Goal: Information Seeking & Learning: Find specific fact

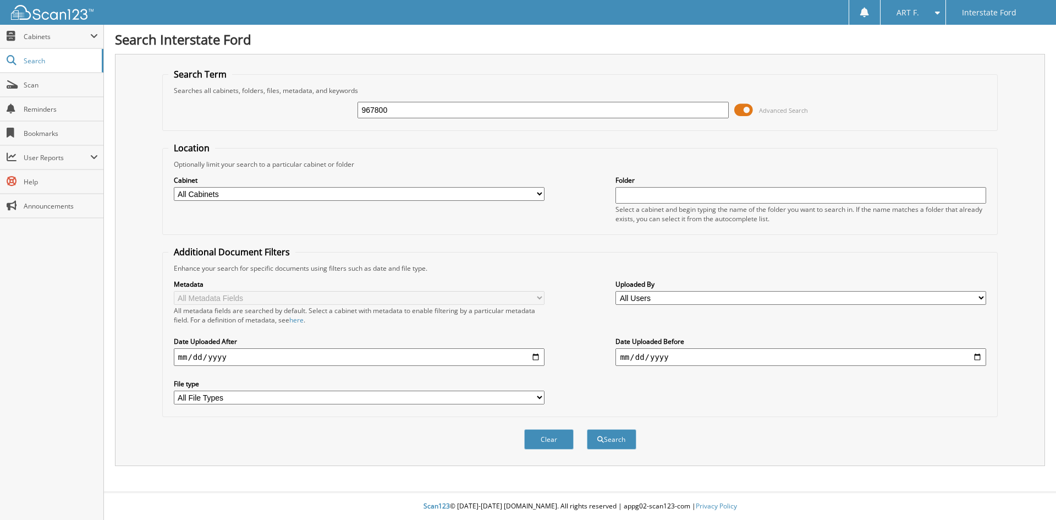
type input "967800"
click at [587, 429] on button "Search" at bounding box center [611, 439] width 49 height 20
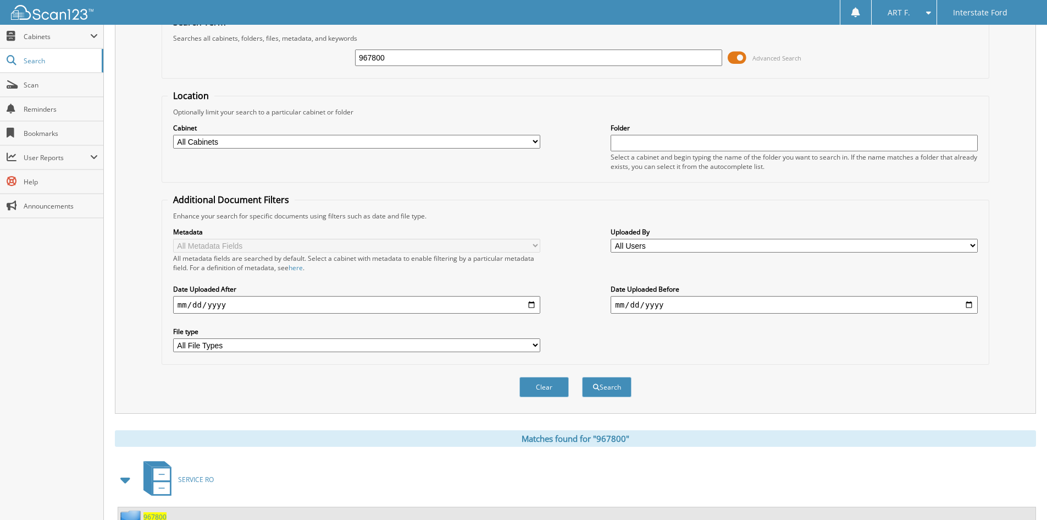
scroll to position [95, 0]
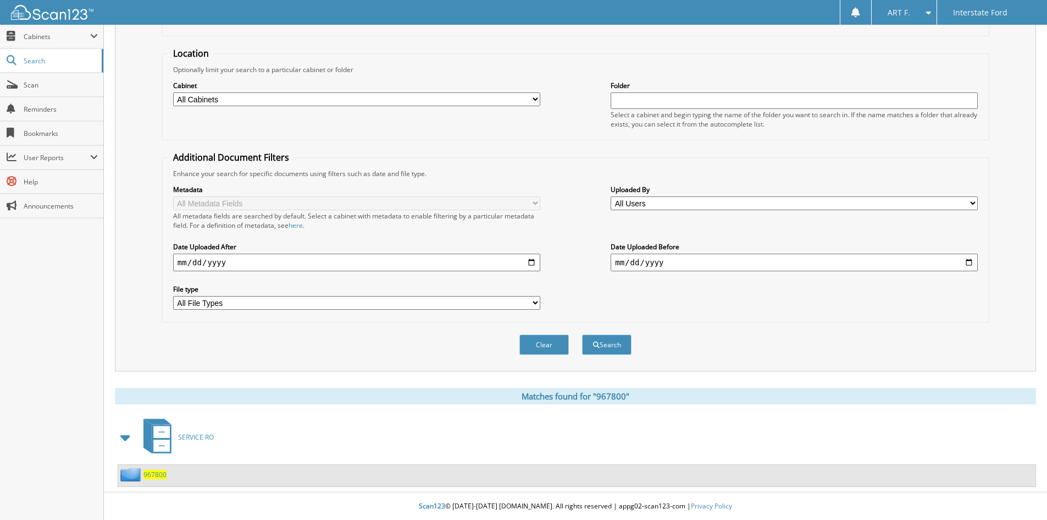
click at [157, 473] on span "967800" at bounding box center [155, 474] width 23 height 9
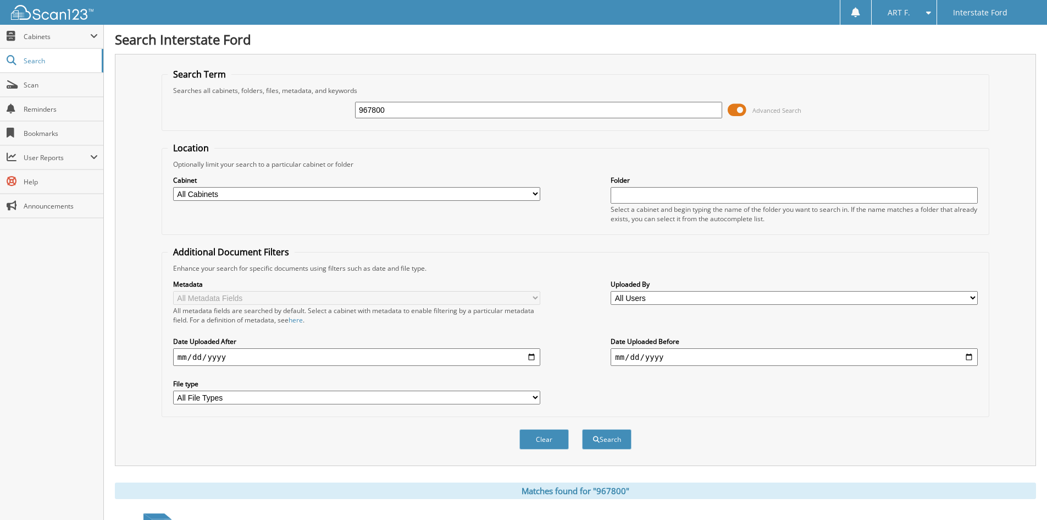
click at [565, 108] on input "967800" at bounding box center [538, 110] width 367 height 16
type input "967253"
click at [582, 429] on button "Search" at bounding box center [606, 439] width 49 height 20
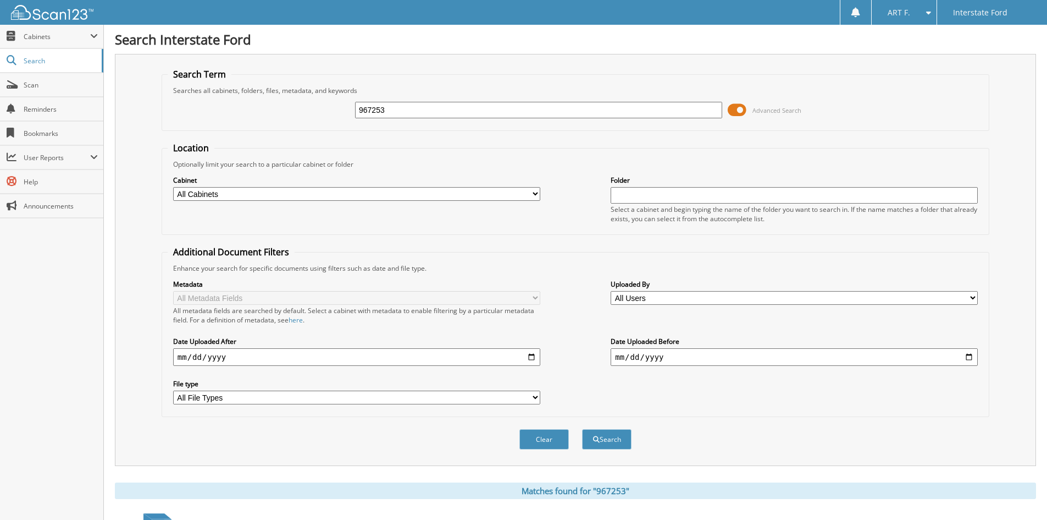
scroll to position [123, 0]
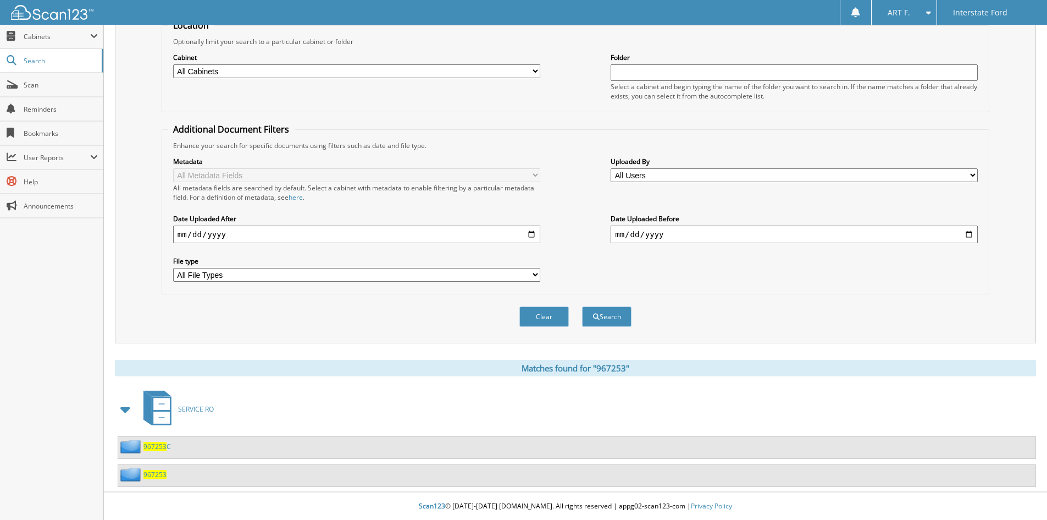
click at [157, 447] on span "967253" at bounding box center [155, 446] width 23 height 9
